Goal: Task Accomplishment & Management: Manage account settings

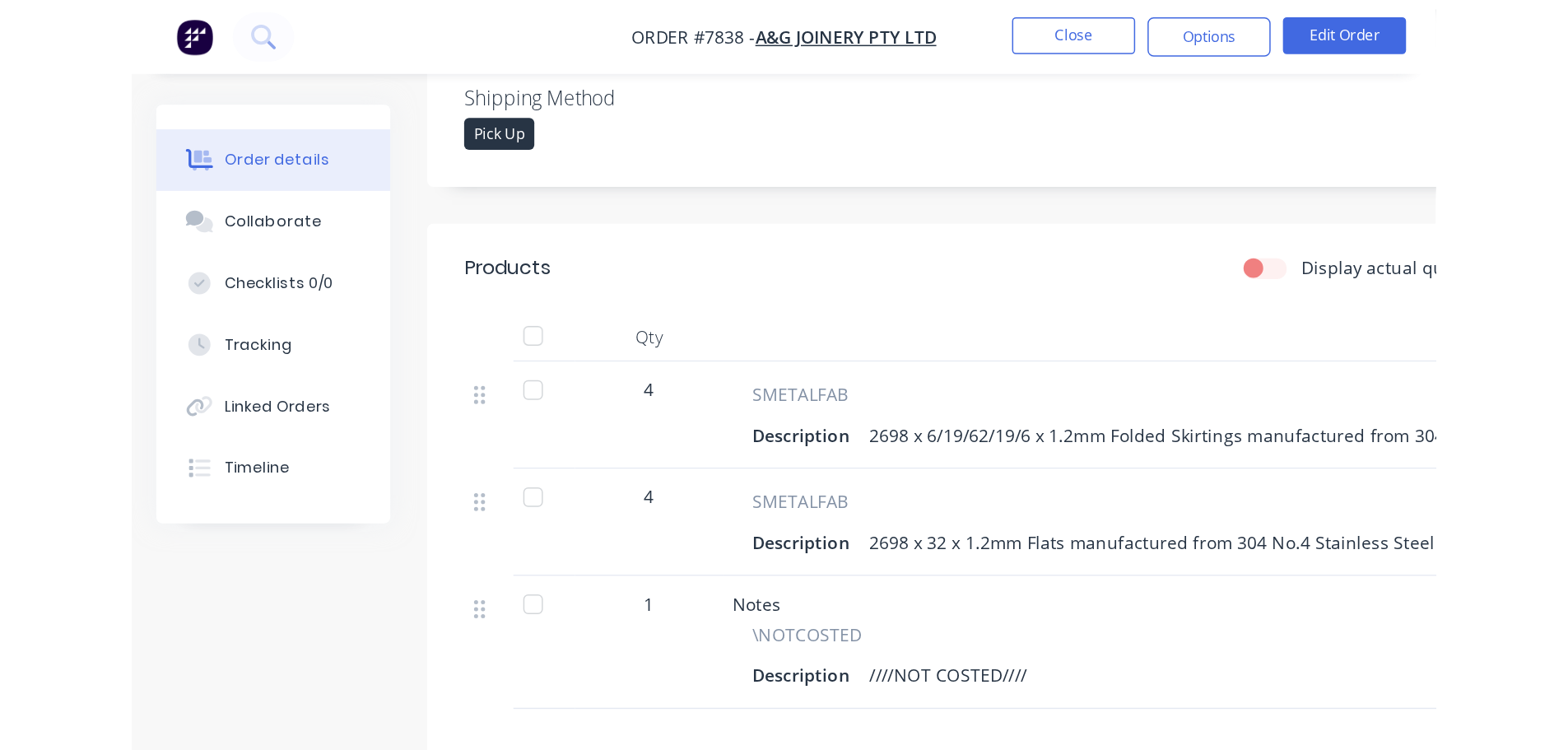
scroll to position [391, 0]
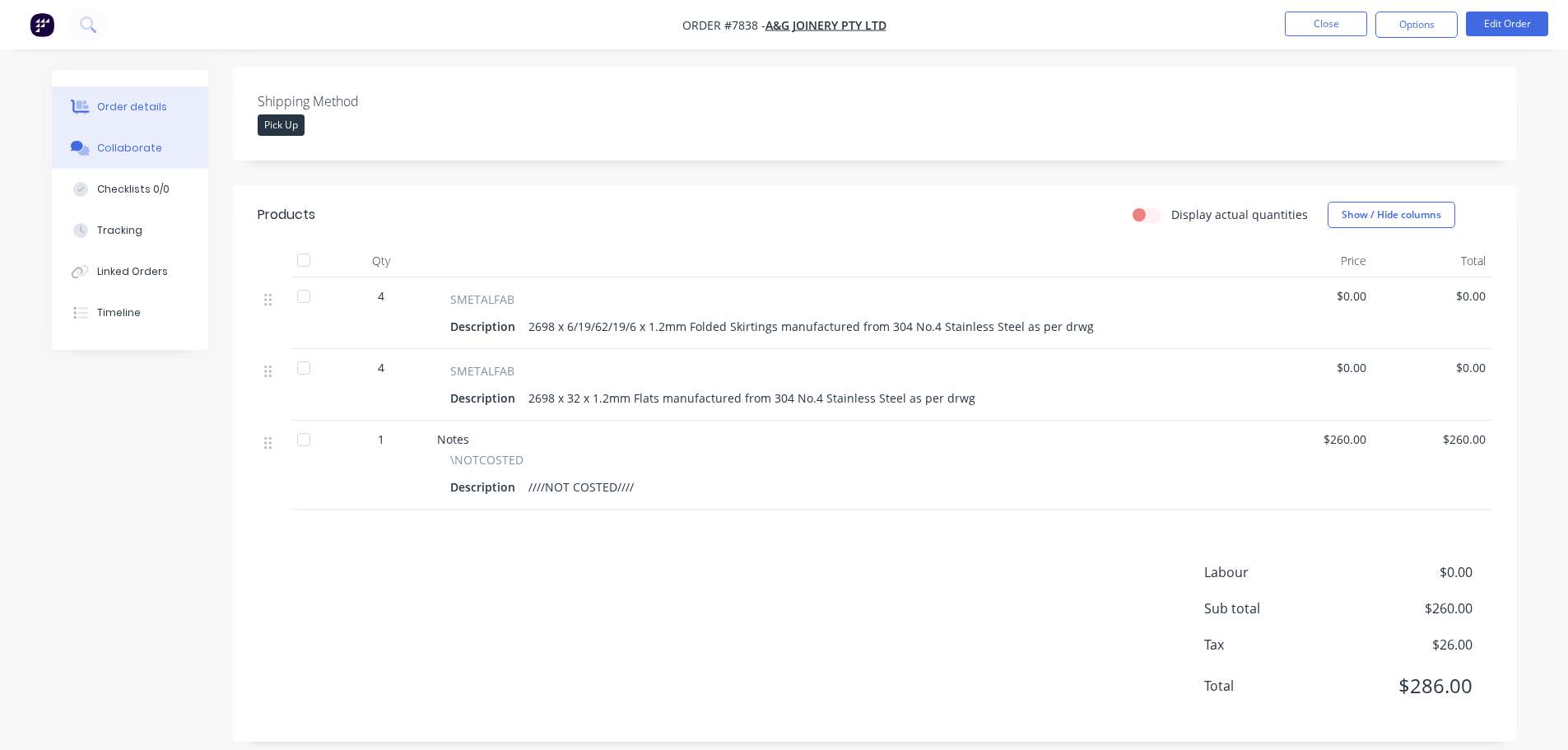
click at [141, 153] on div "Collaborate" at bounding box center [129, 149] width 65 height 15
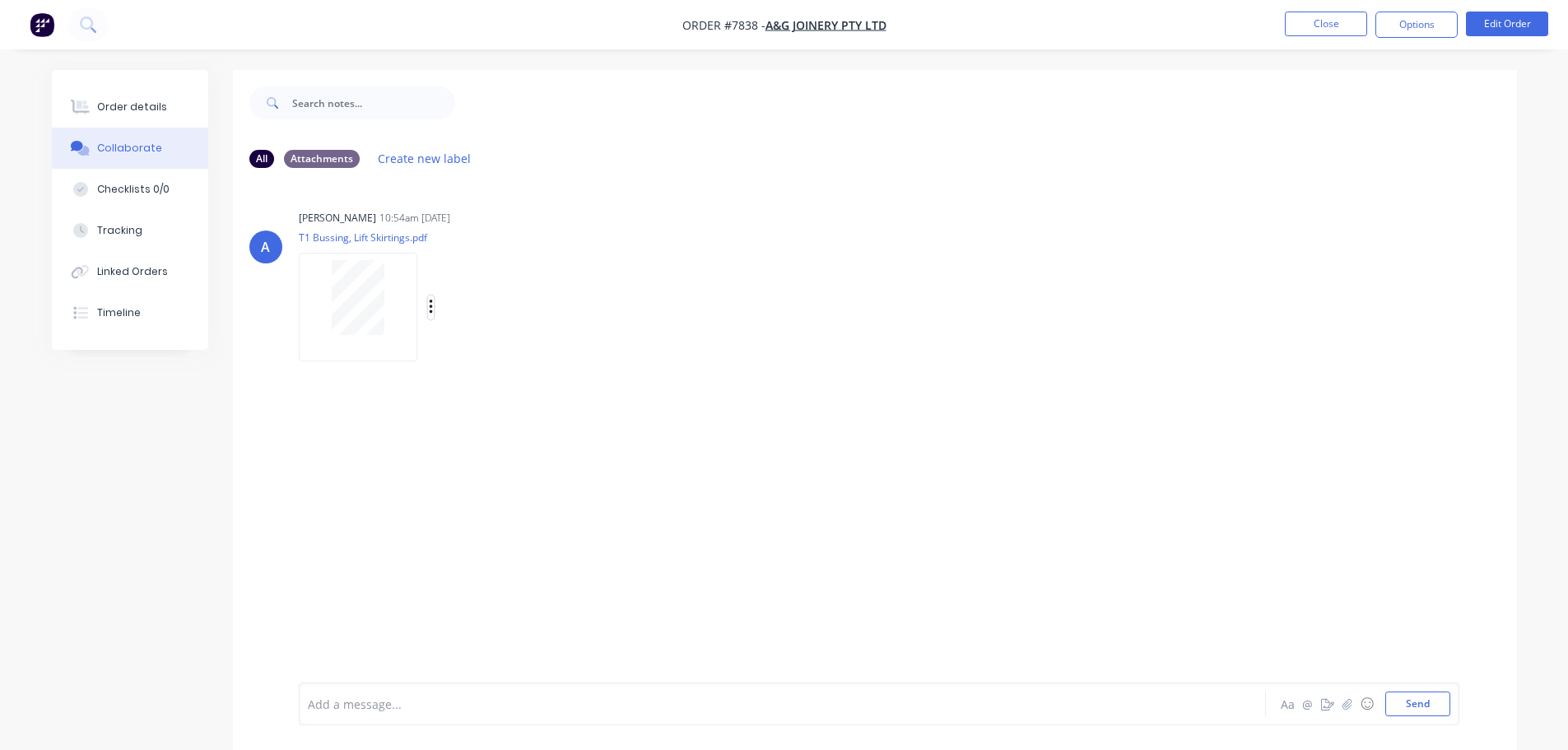
click at [430, 303] on icon "button" at bounding box center [430, 307] width 3 height 15
click at [509, 350] on button "Download" at bounding box center [538, 351] width 185 height 37
click at [148, 110] on div "Order details" at bounding box center [132, 107] width 70 height 15
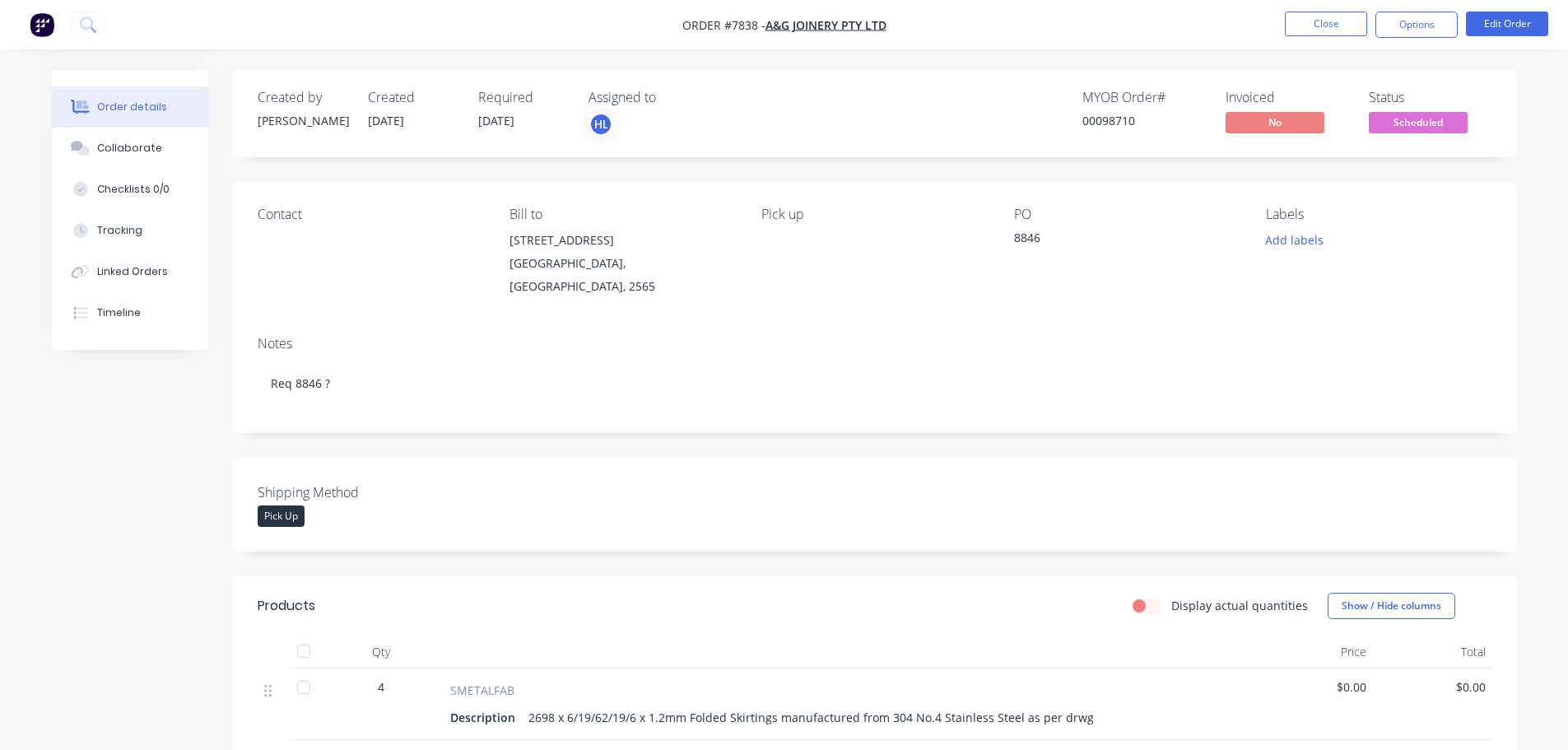
click at [1430, 116] on span "Scheduled" at bounding box center [1418, 122] width 99 height 21
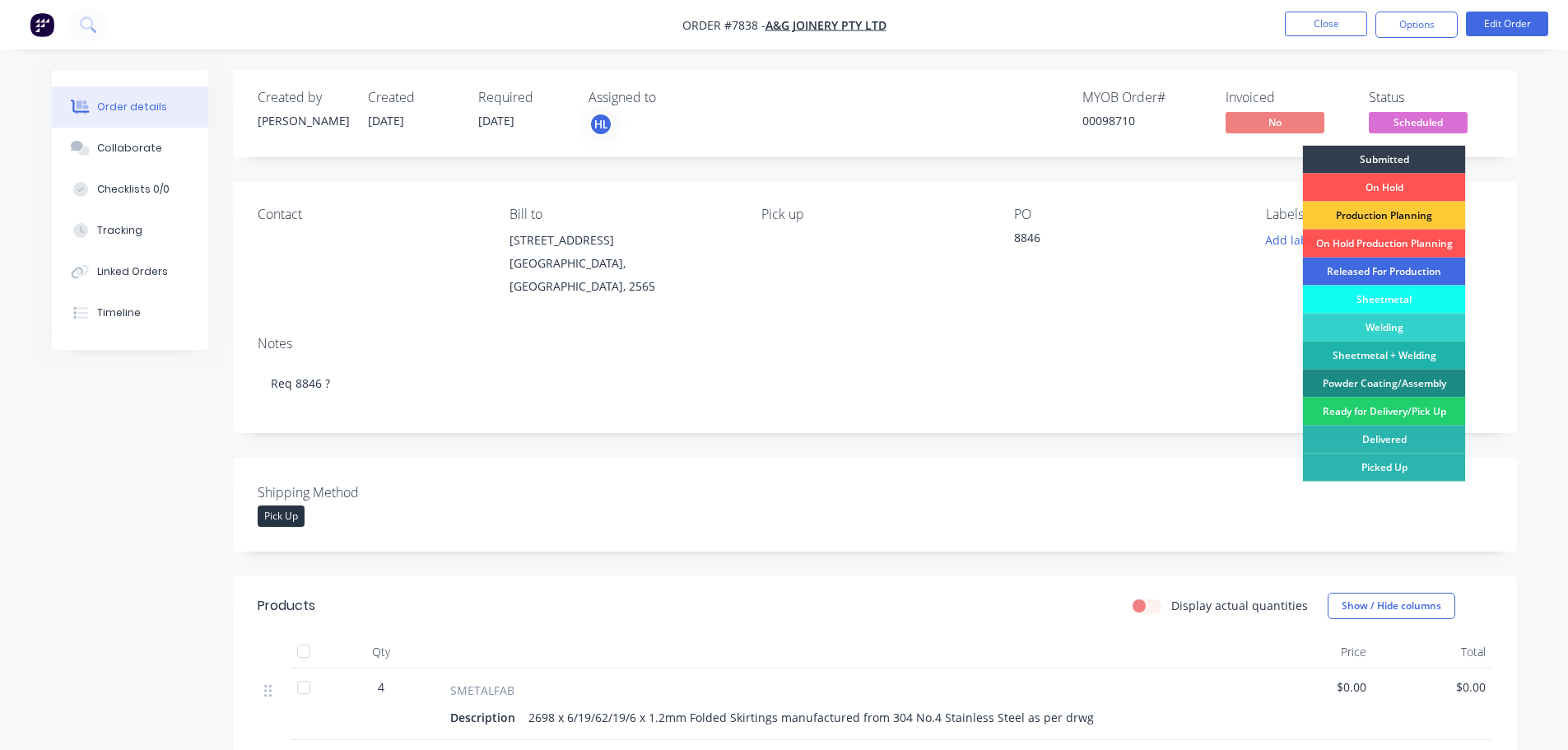
click at [1374, 272] on div "Released For Production" at bounding box center [1384, 272] width 163 height 28
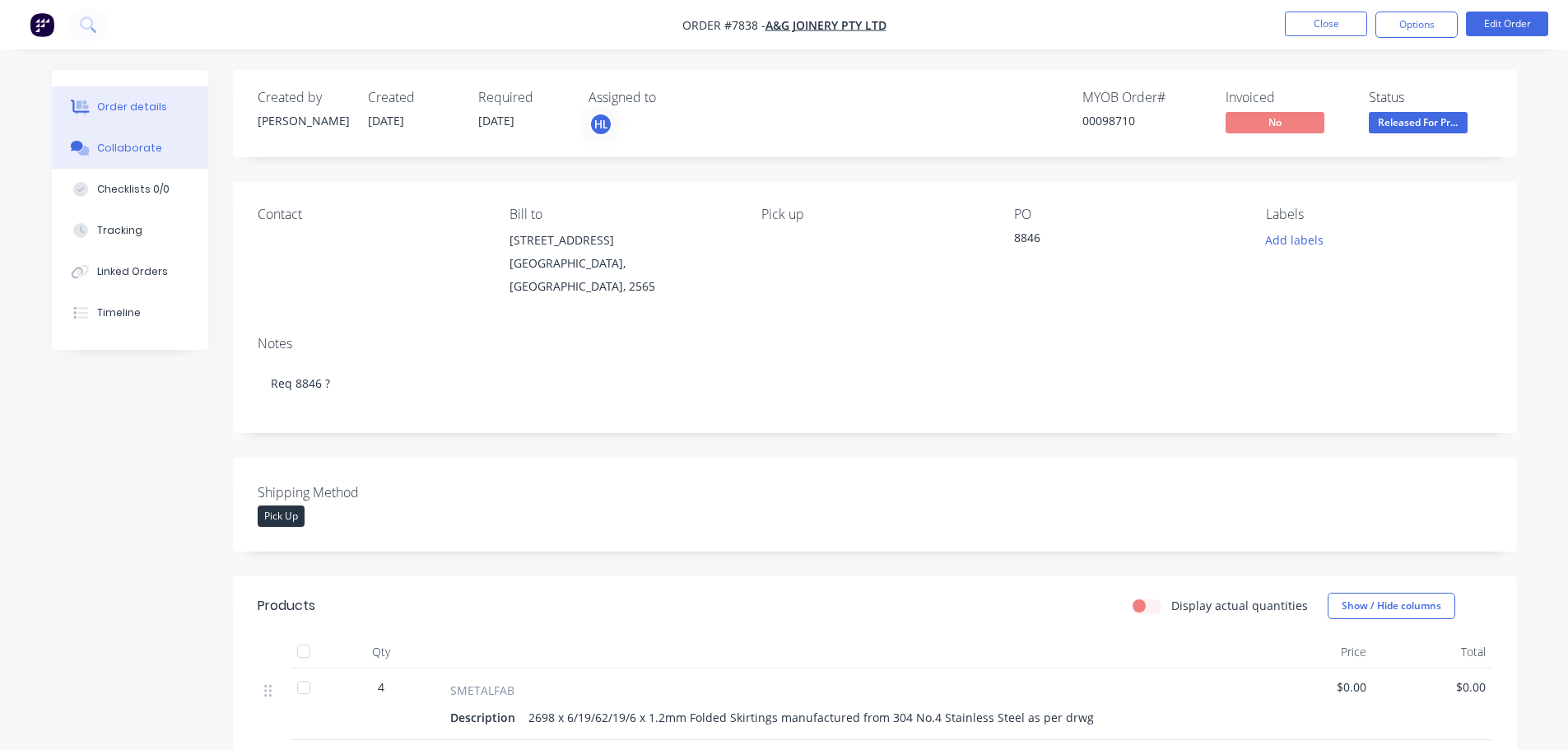
click at [126, 148] on div "Collaborate" at bounding box center [129, 149] width 65 height 15
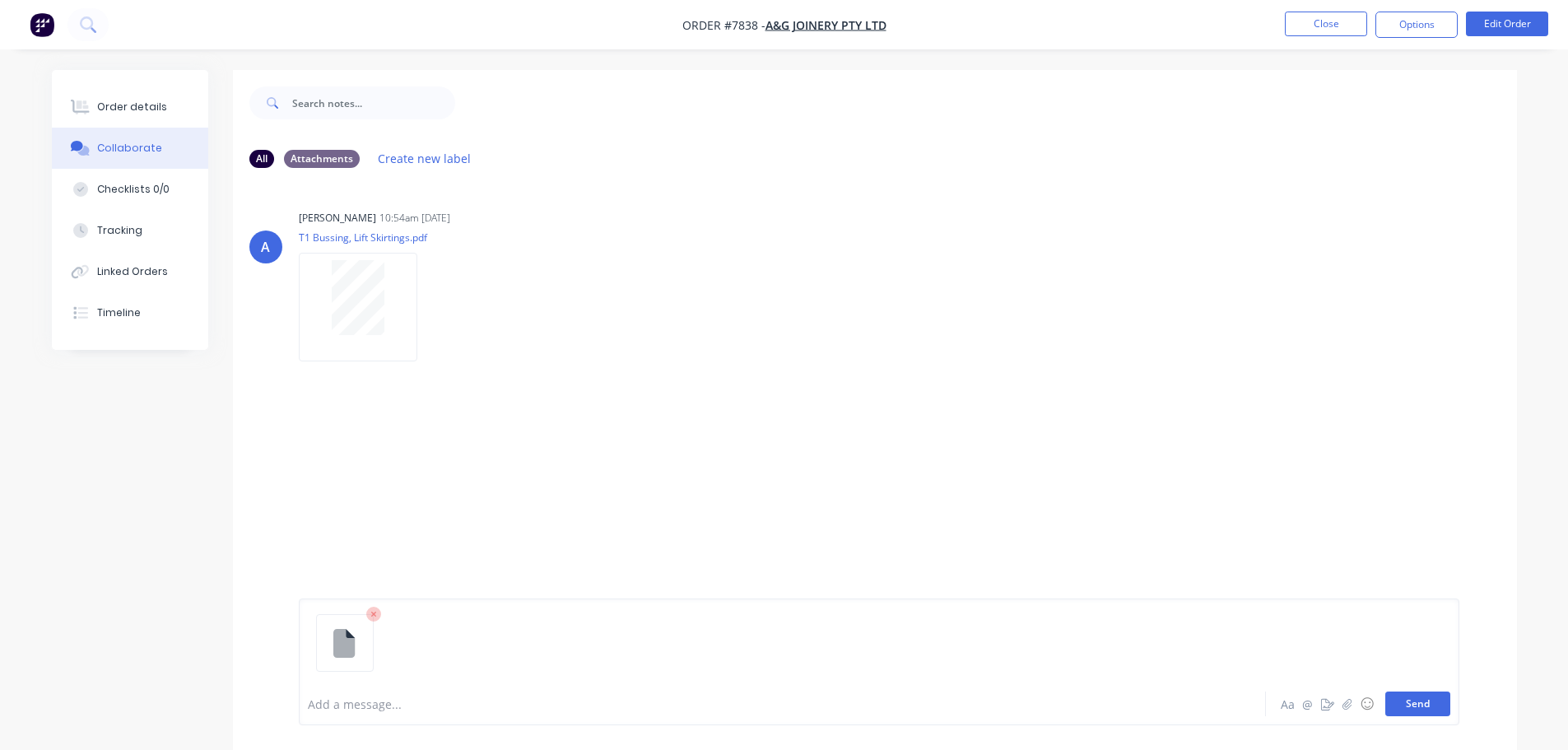
click at [1422, 705] on button "Send" at bounding box center [1418, 704] width 65 height 25
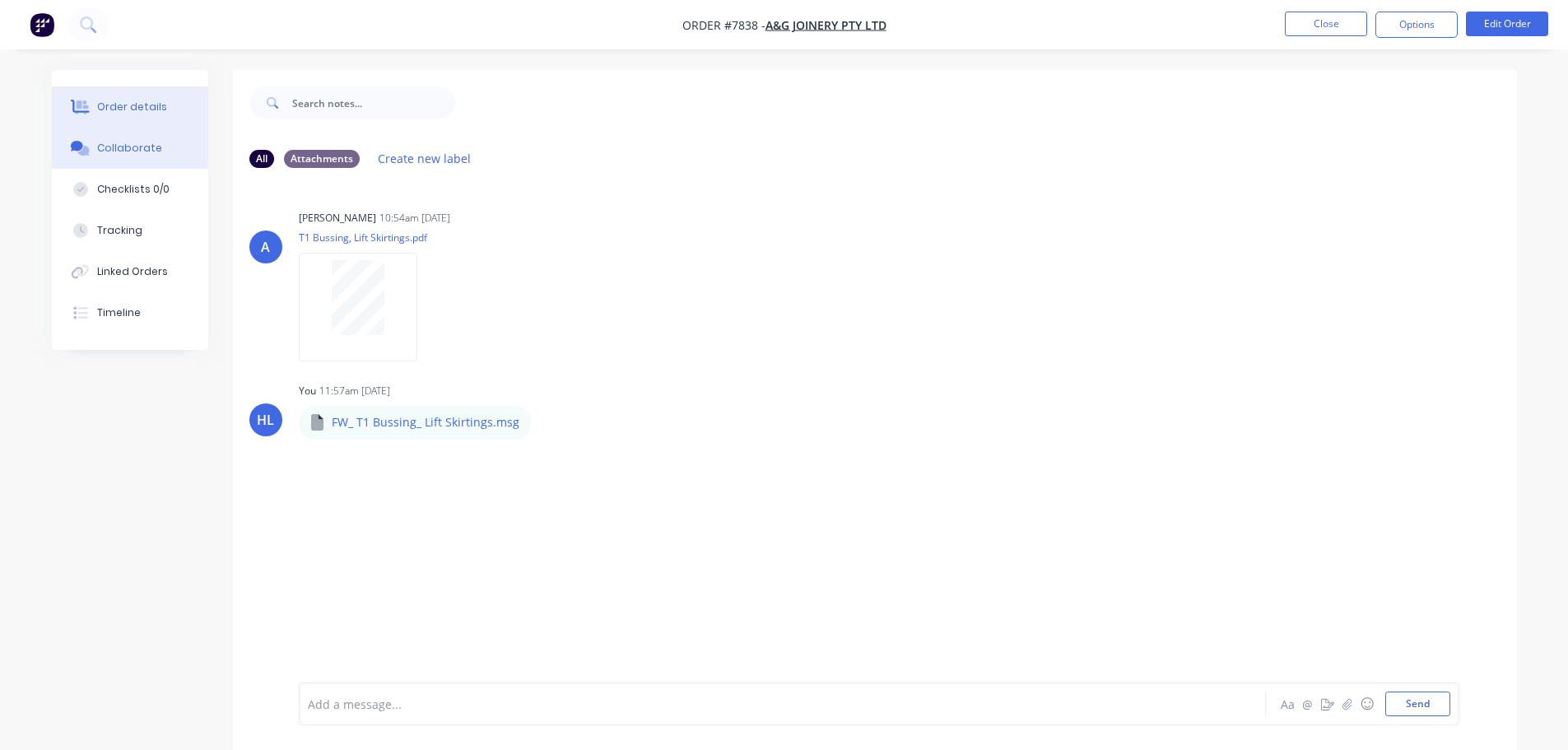
click at [149, 106] on div "Order details" at bounding box center [132, 107] width 70 height 15
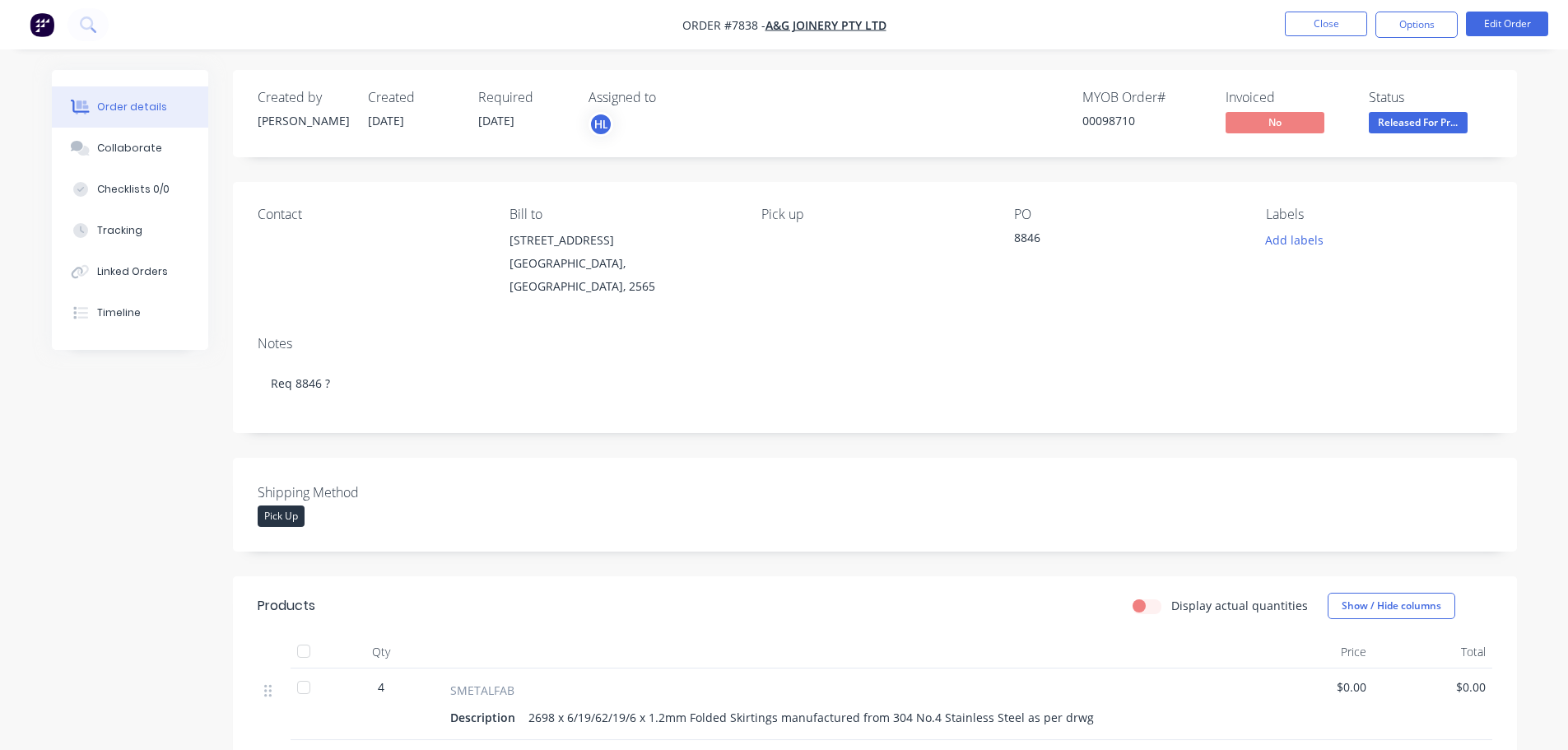
click at [40, 17] on img "button" at bounding box center [42, 25] width 25 height 25
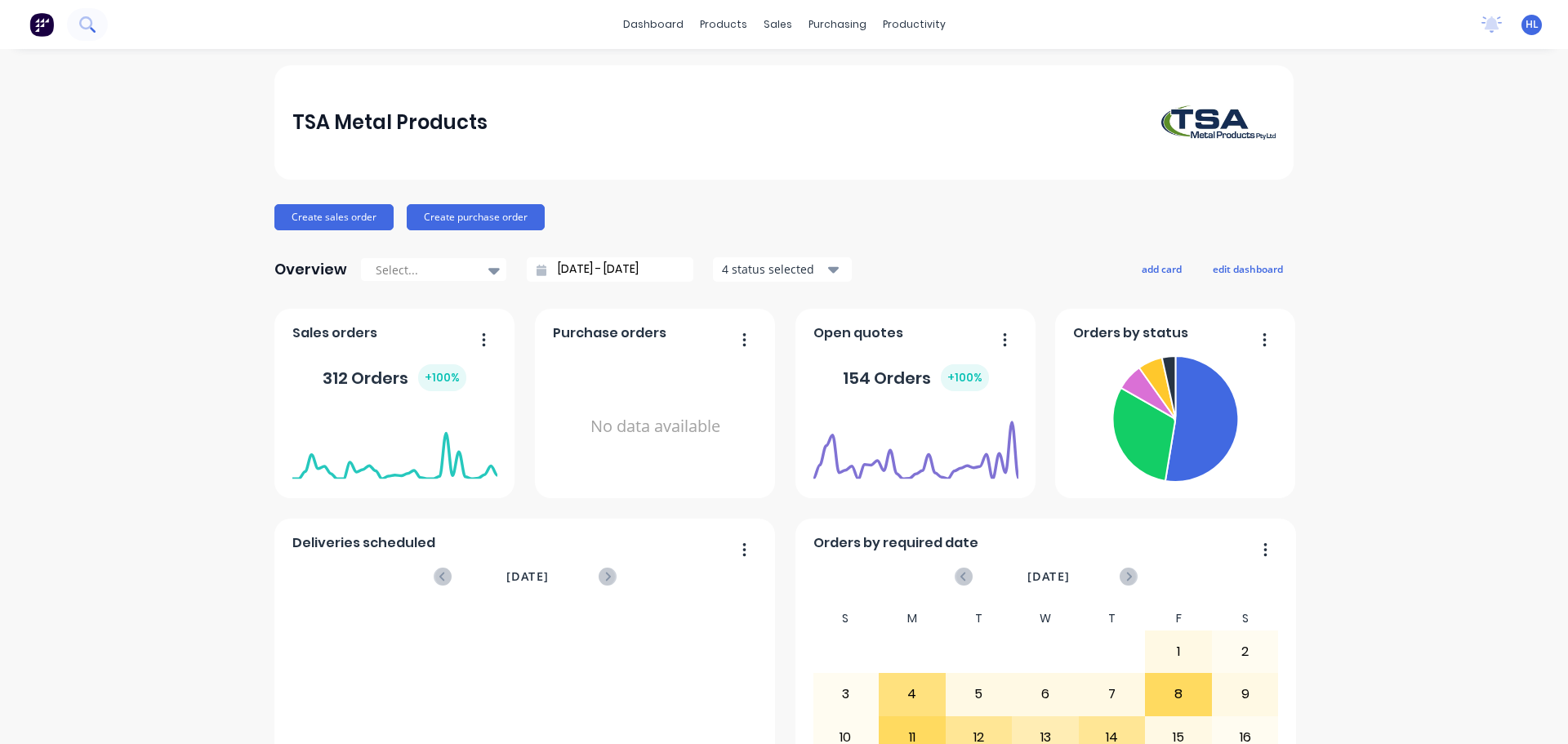
click at [89, 26] on icon at bounding box center [86, 23] width 13 height 13
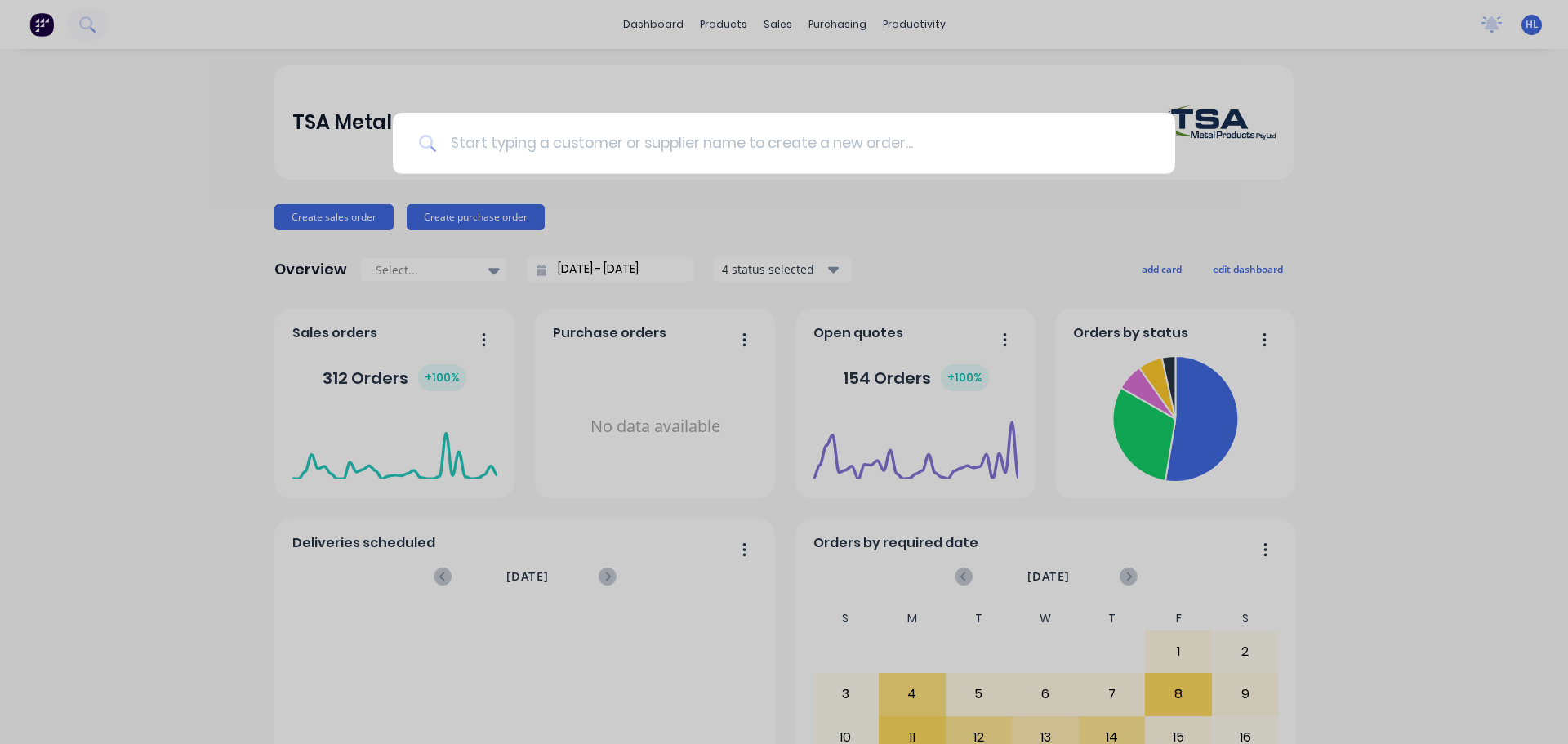
click at [600, 154] on input at bounding box center [793, 143] width 712 height 61
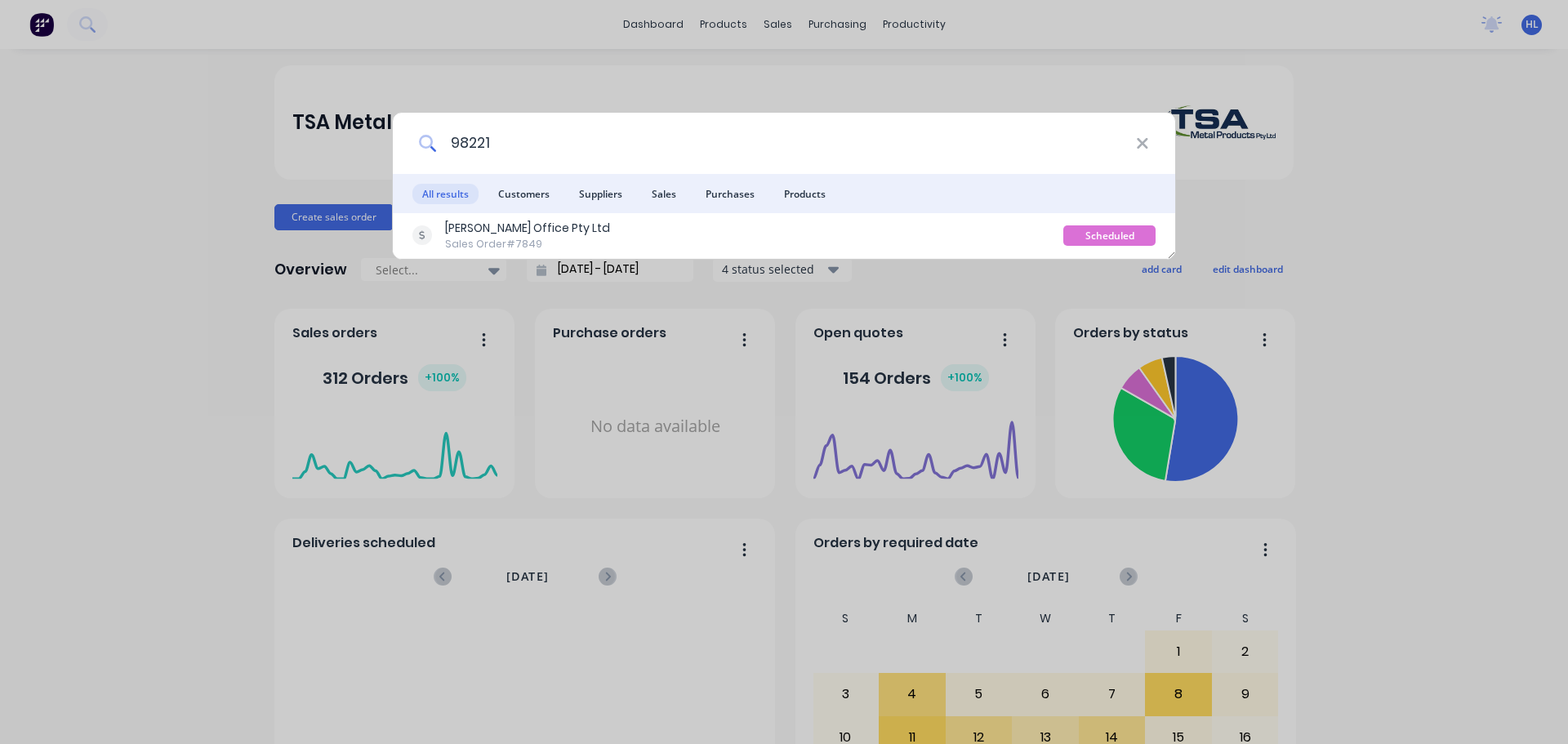
type input "98221"
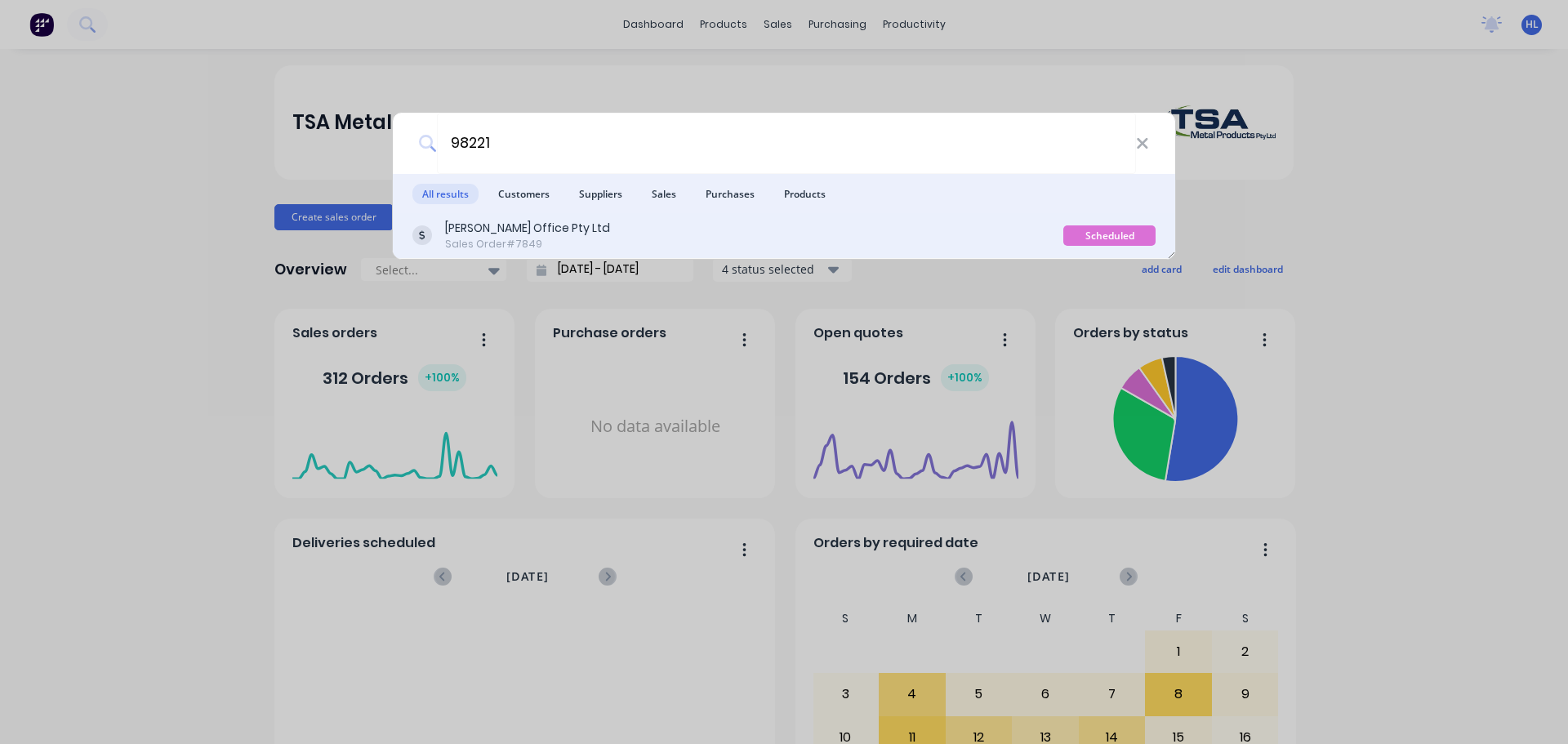
click at [677, 225] on div "[PERSON_NAME] Office Pty Ltd Sales Order #7849" at bounding box center [737, 235] width 651 height 32
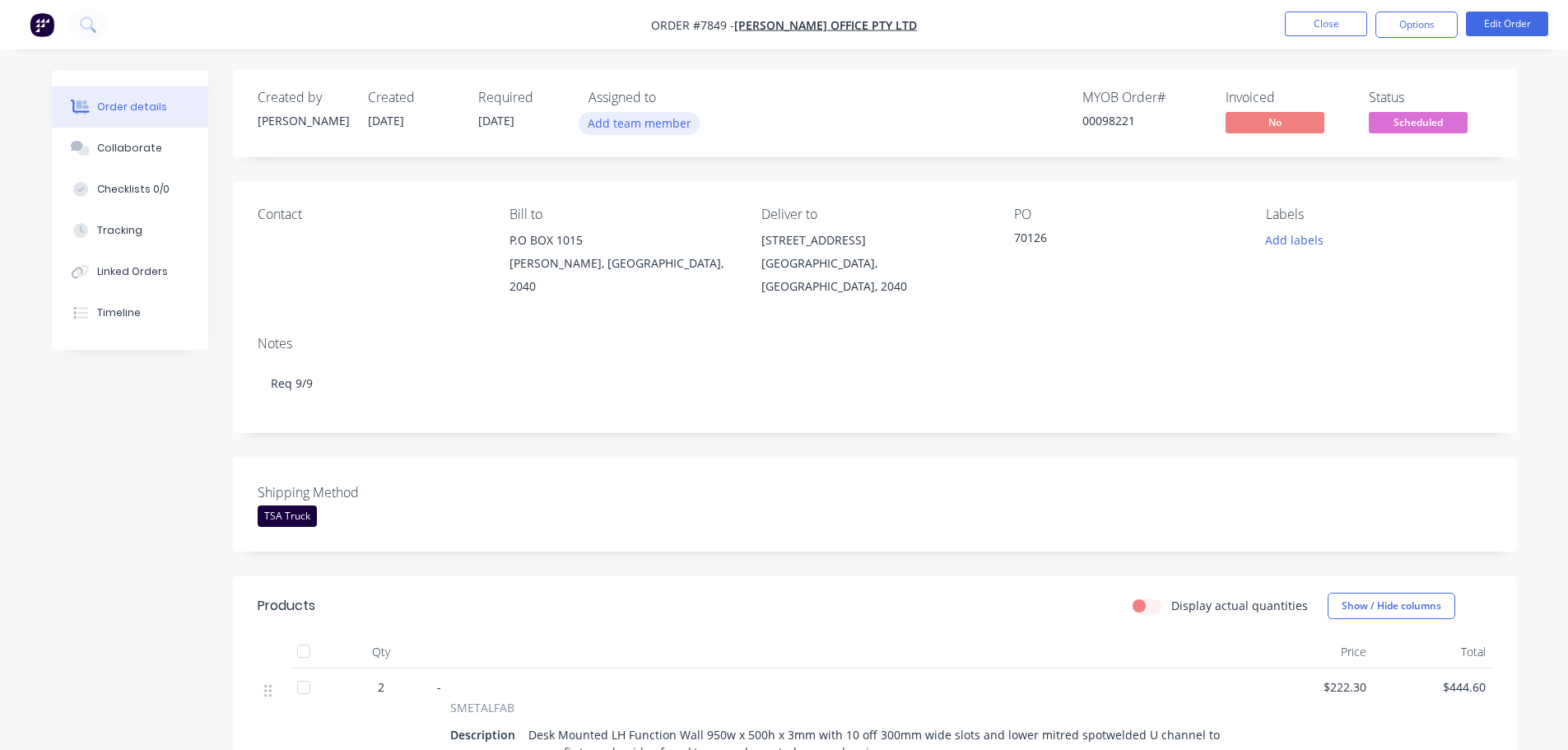
click at [655, 114] on button "Add team member" at bounding box center [639, 123] width 121 height 22
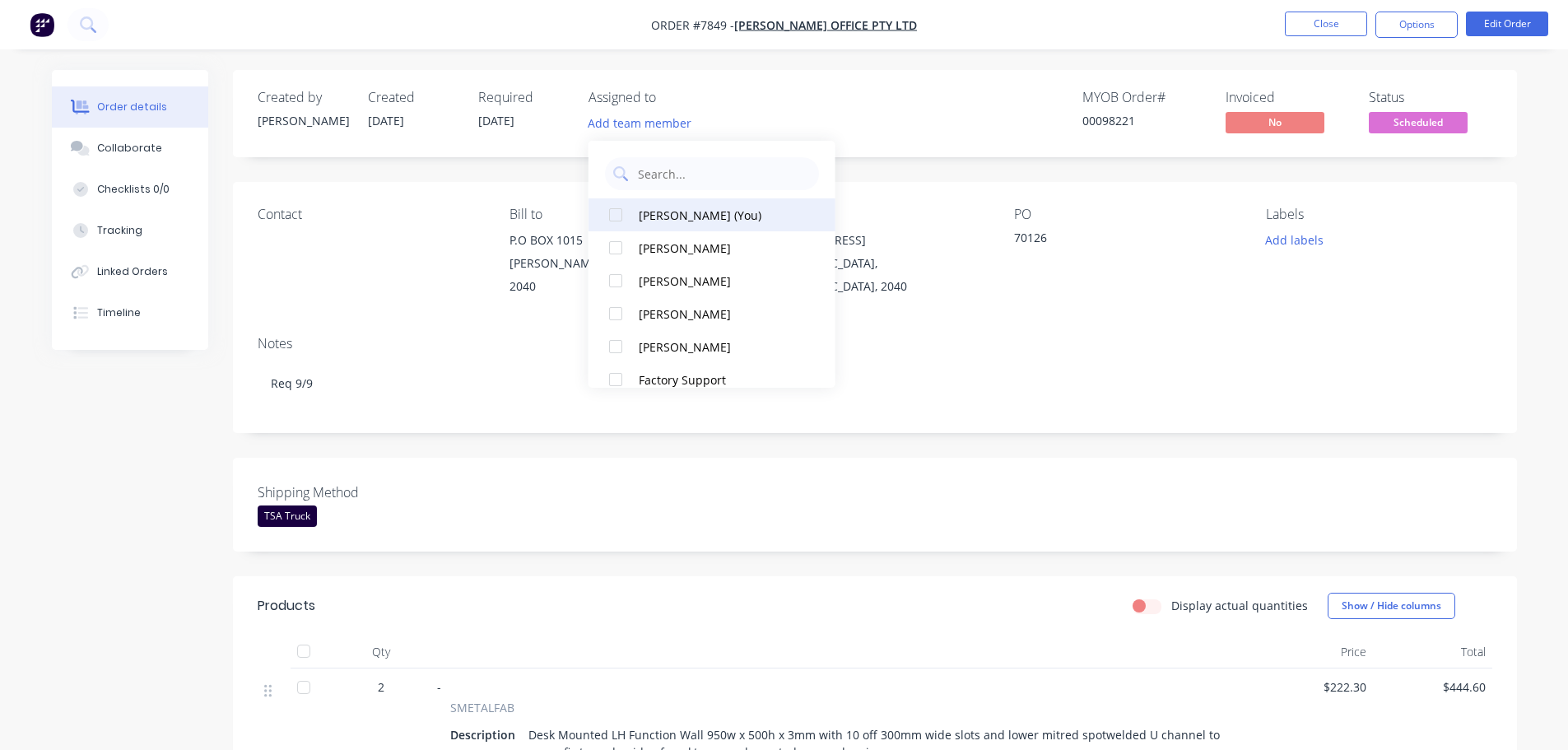
click at [614, 216] on div at bounding box center [616, 215] width 33 height 33
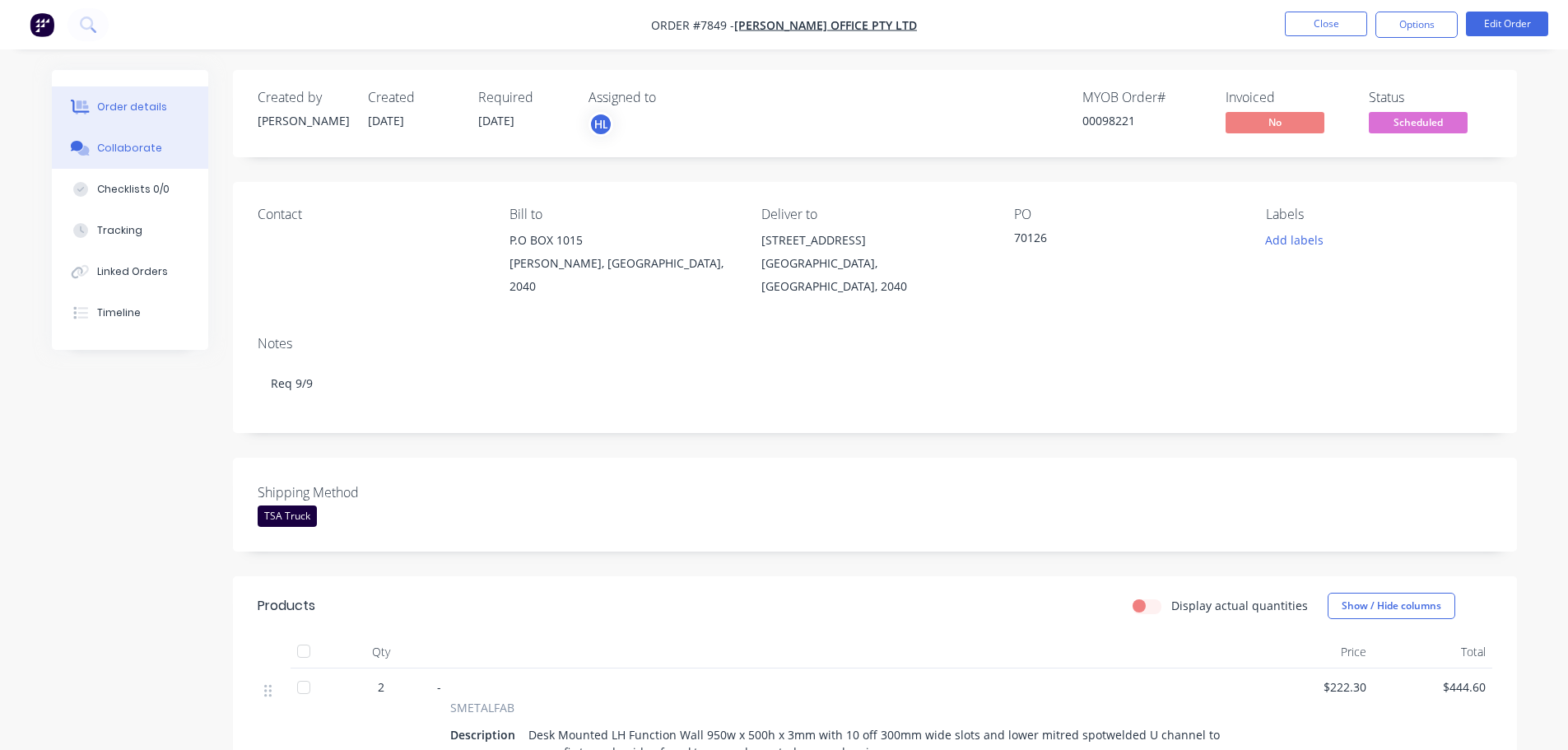
click at [133, 153] on div "Collaborate" at bounding box center [129, 149] width 65 height 15
